Goal: Task Accomplishment & Management: Manage account settings

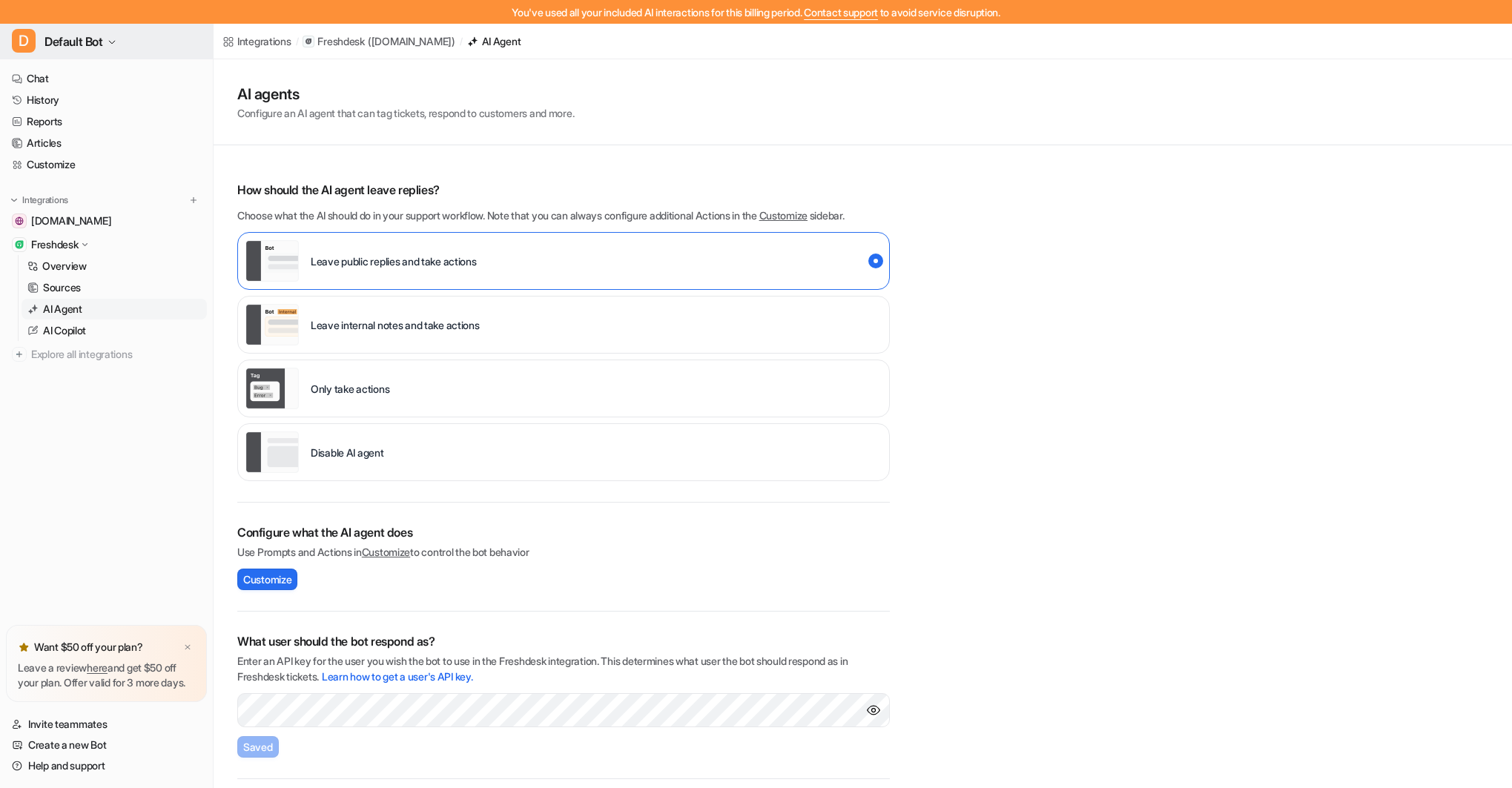
click at [81, 37] on span "Default Bot" at bounding box center [73, 41] width 59 height 21
click at [79, 158] on link "Settings" at bounding box center [119, 160] width 205 height 24
click at [109, 41] on button "D Default Bot" at bounding box center [106, 41] width 213 height 36
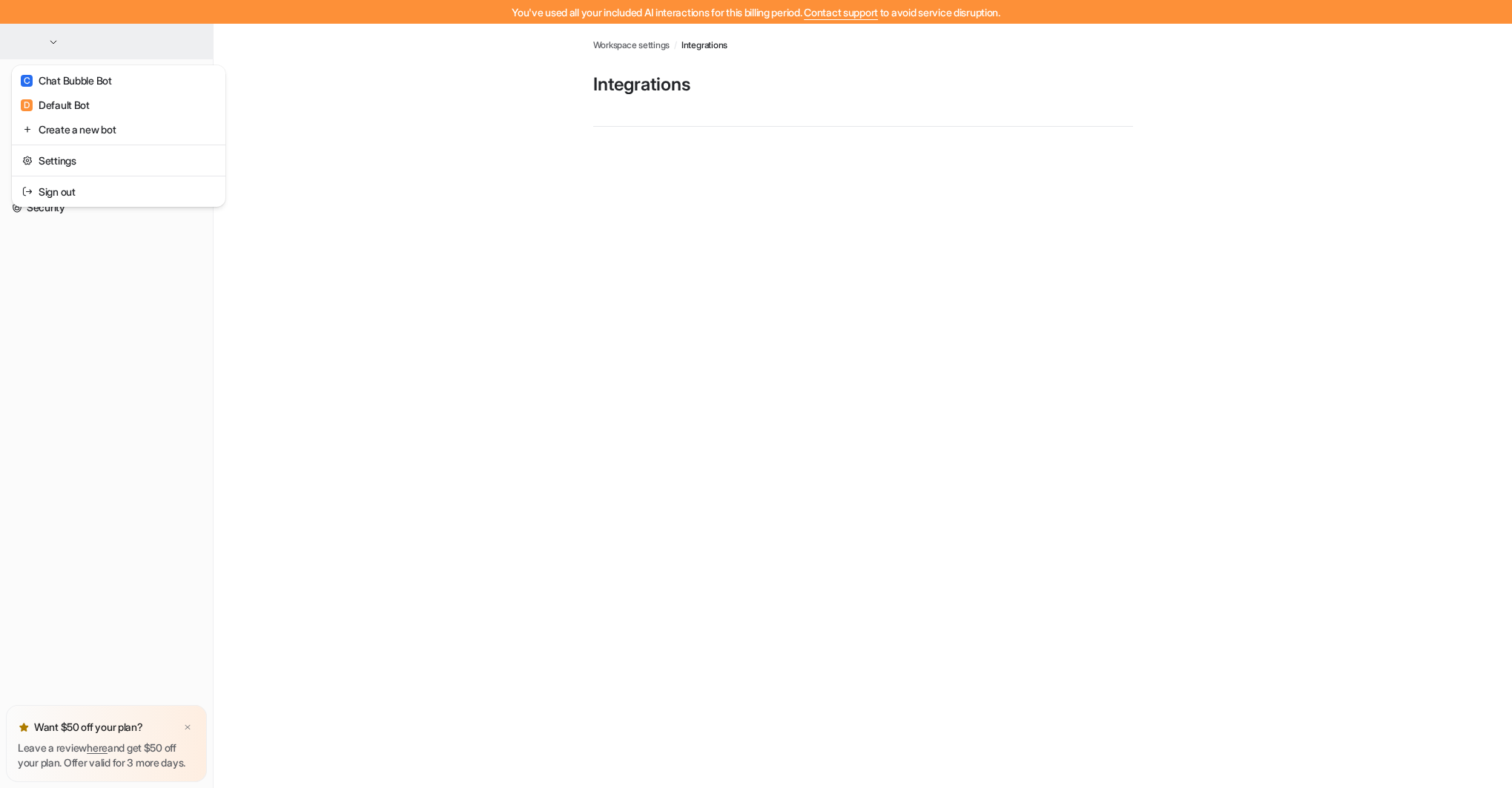
click at [134, 39] on button "button" at bounding box center [106, 41] width 213 height 36
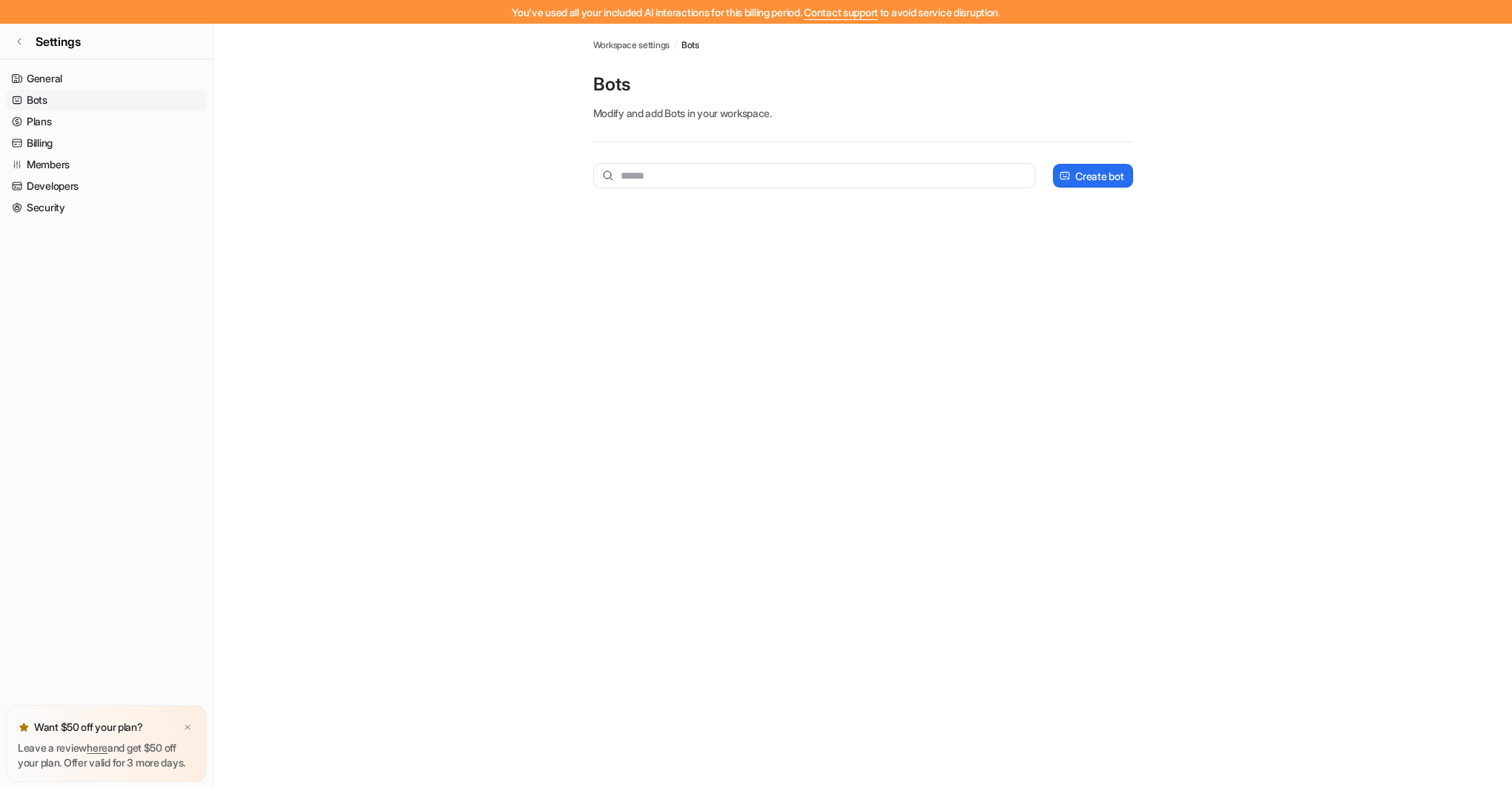
click at [134, 39] on link "Settings" at bounding box center [106, 41] width 213 height 36
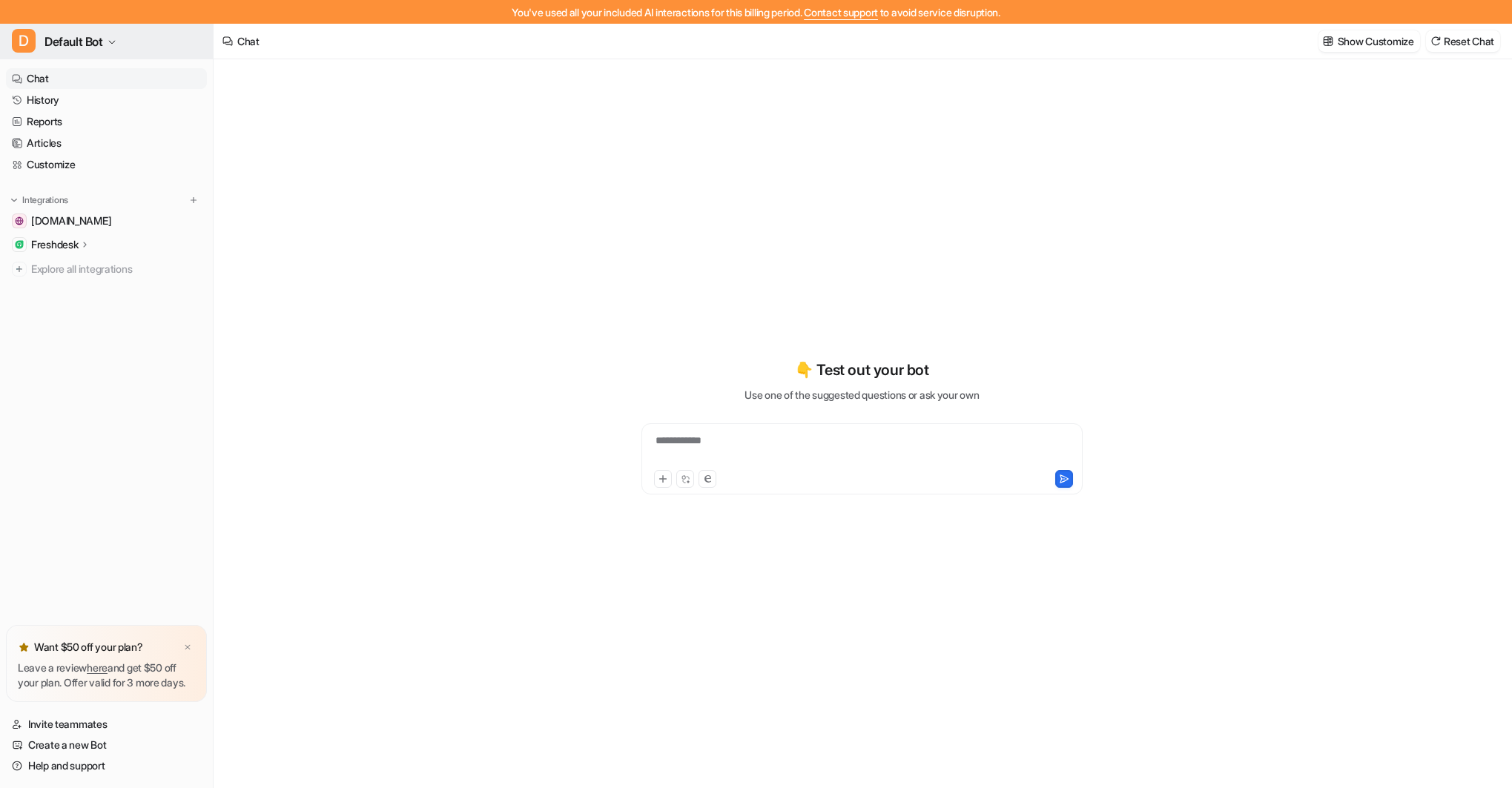
click at [124, 43] on button "D Default Bot" at bounding box center [106, 41] width 213 height 36
click at [72, 160] on link "Settings" at bounding box center [119, 160] width 205 height 24
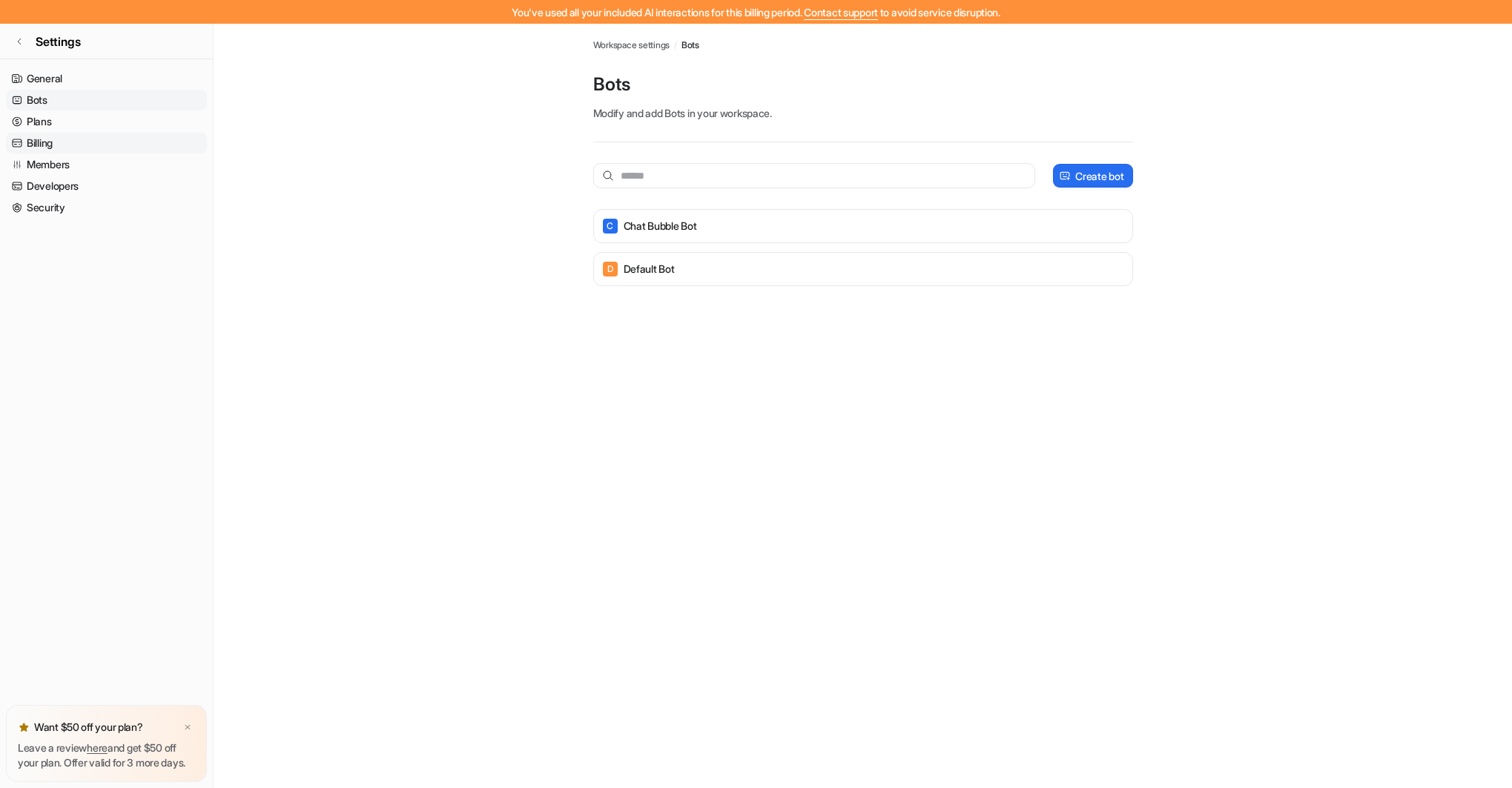
click at [50, 143] on link "Billing" at bounding box center [106, 143] width 201 height 21
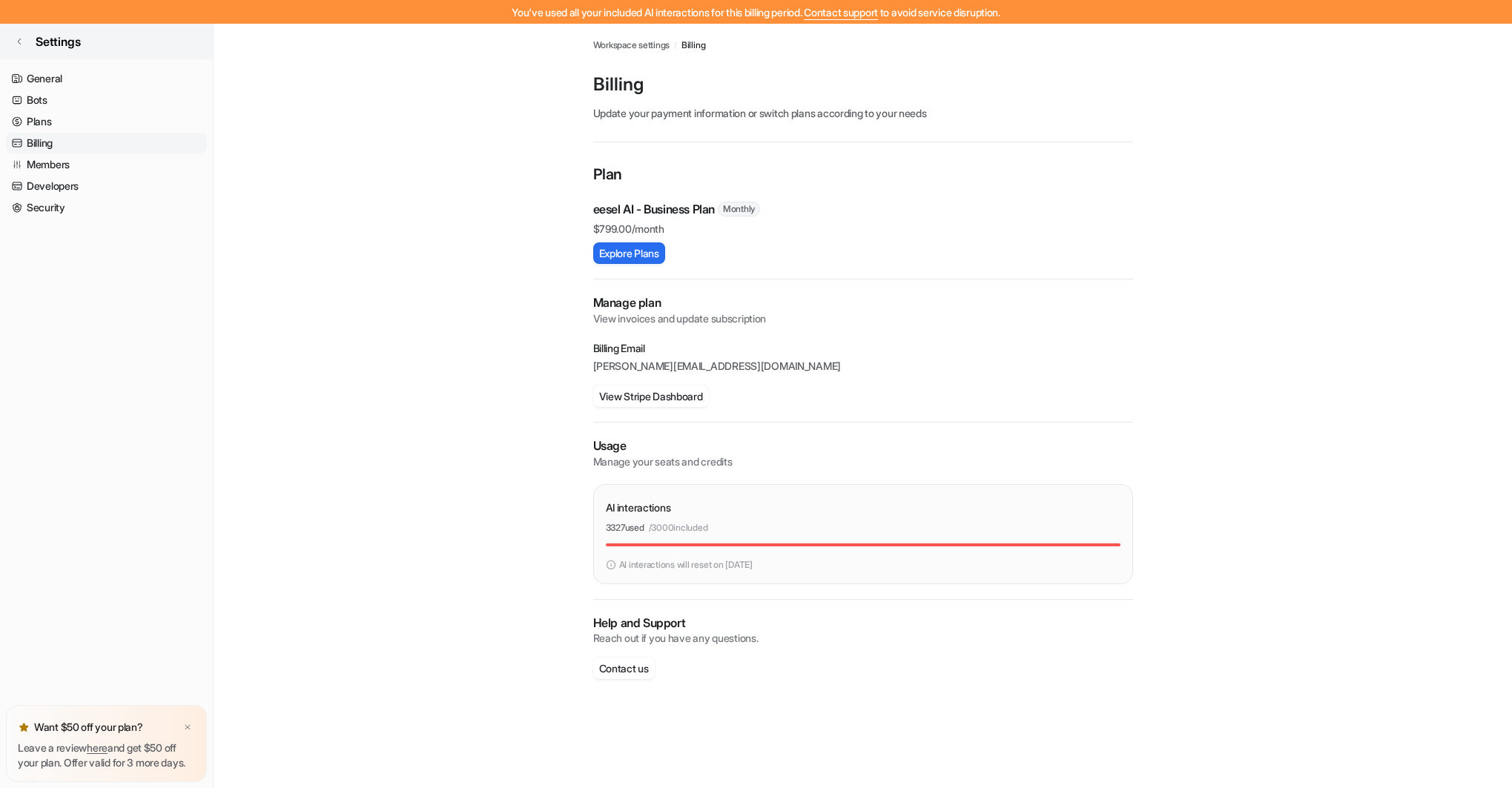
click at [84, 35] on link "Settings" at bounding box center [106, 41] width 213 height 36
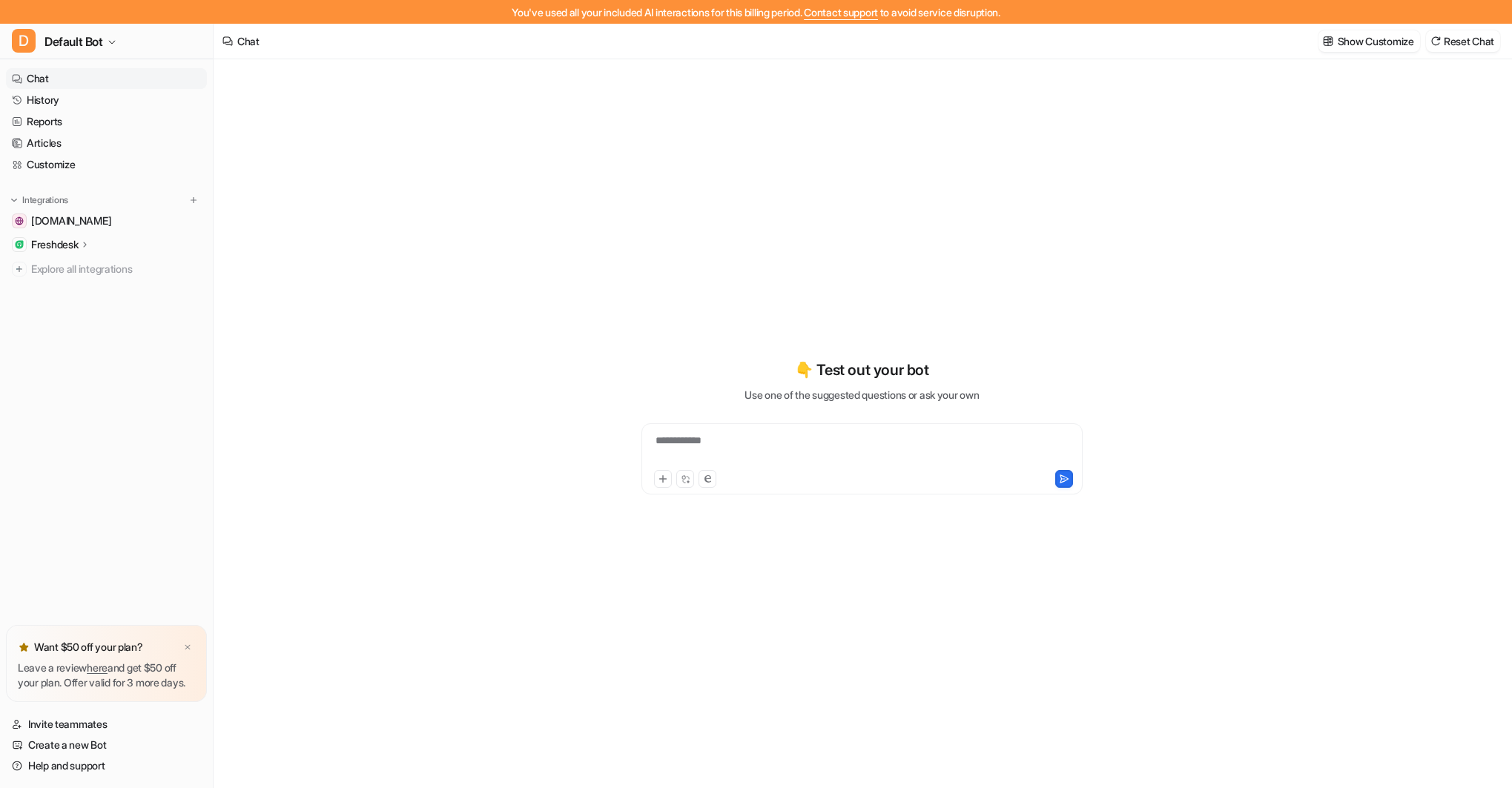
click at [78, 241] on p "Freshdesk" at bounding box center [55, 244] width 47 height 15
click at [73, 310] on p "AI Agent" at bounding box center [63, 308] width 39 height 15
